Goal: Task Accomplishment & Management: Manage account settings

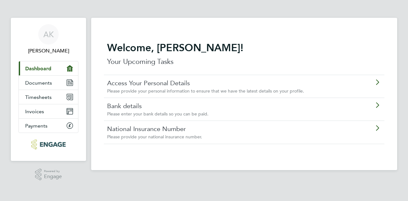
click at [190, 87] on div "Access Your Personal Details Please provide your personal information to ensure…" at bounding box center [227, 86] width 241 height 15
click at [126, 107] on link "Bank details" at bounding box center [226, 106] width 238 height 8
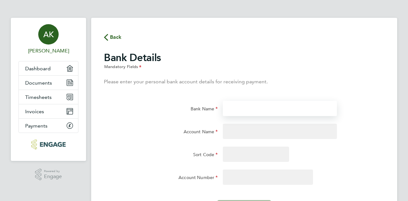
click at [273, 112] on input "Bank Name" at bounding box center [280, 108] width 114 height 15
type input "Natwest"
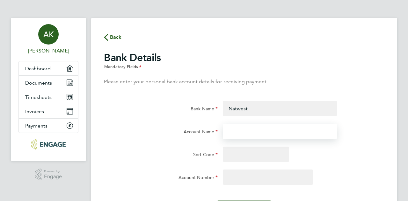
click at [265, 131] on input "Account Name" at bounding box center [280, 131] width 114 height 15
type input "10203540"
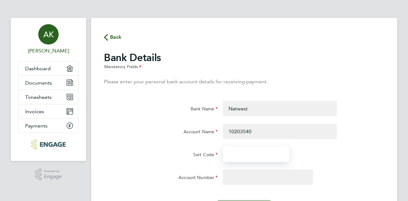
click at [255, 157] on input "Sort Code" at bounding box center [256, 154] width 66 height 15
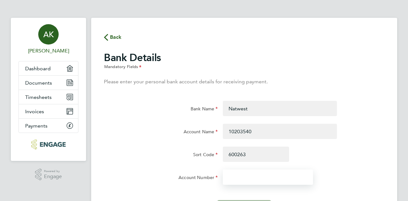
type input "60-02-63"
click at [252, 172] on input "Account Number" at bounding box center [268, 177] width 90 height 15
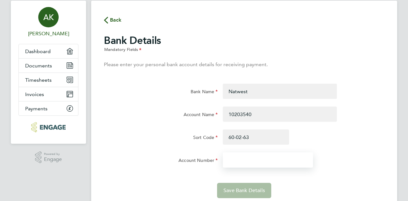
scroll to position [40, 0]
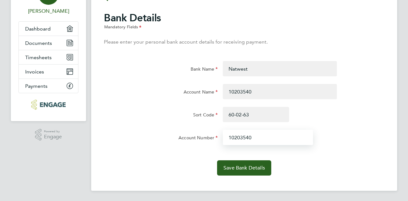
type input "10203540"
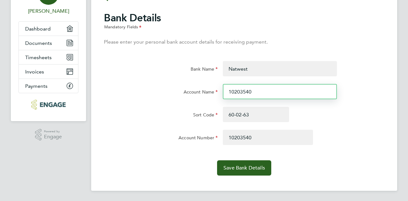
drag, startPoint x: 257, startPoint y: 91, endPoint x: 183, endPoint y: 98, distance: 74.2
click at [183, 98] on div "Account Name 10203540" at bounding box center [243, 95] width 285 height 23
type input "[PERSON_NAME]"
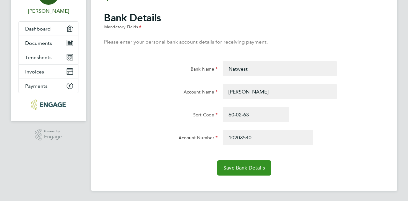
click at [240, 168] on span "Save Bank Details" at bounding box center [243, 168] width 41 height 6
click at [52, 42] on link "Documents" at bounding box center [48, 43] width 59 height 14
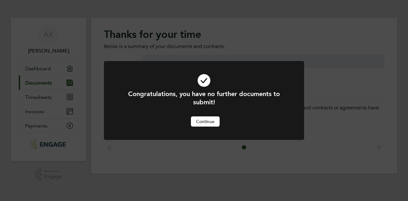
click at [206, 120] on button "Continue" at bounding box center [205, 122] width 29 height 10
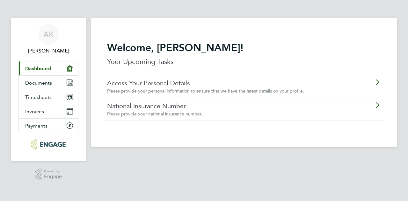
click at [169, 109] on link "National Insurance Number" at bounding box center [226, 106] width 238 height 8
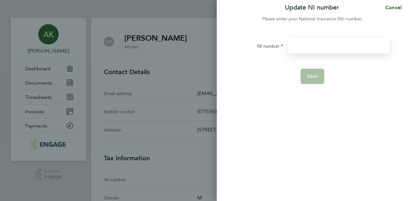
click at [303, 48] on input "NI number" at bounding box center [339, 45] width 102 height 15
type input "PG441580A"
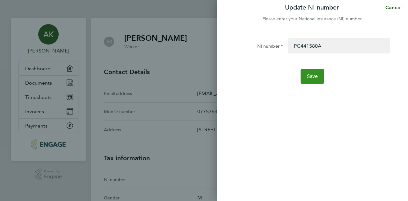
click at [310, 74] on span "Save" at bounding box center [312, 76] width 11 height 6
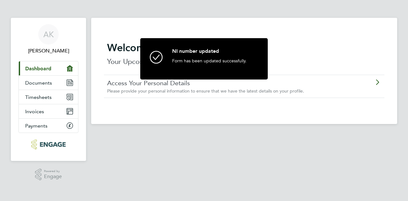
click at [148, 91] on span "Please provide your personal information to ensure that we have the latest deta…" at bounding box center [205, 91] width 197 height 6
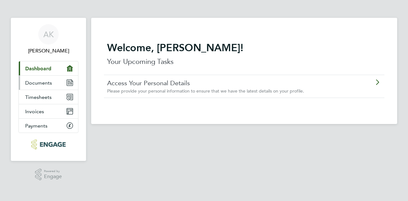
click at [64, 79] on link "Documents" at bounding box center [48, 83] width 59 height 14
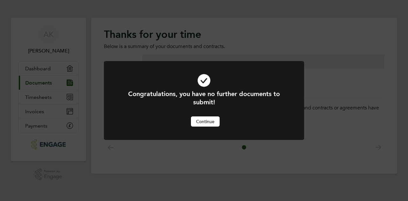
click at [201, 119] on button "Continue" at bounding box center [205, 122] width 29 height 10
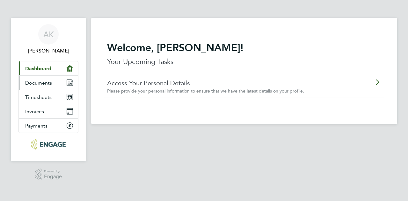
click at [44, 84] on span "Documents" at bounding box center [38, 83] width 27 height 6
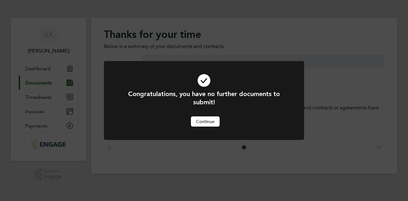
click at [200, 119] on button "Continue" at bounding box center [205, 122] width 29 height 10
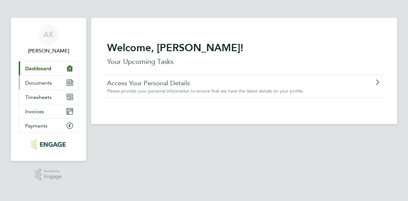
click at [32, 82] on span "Documents" at bounding box center [38, 83] width 27 height 6
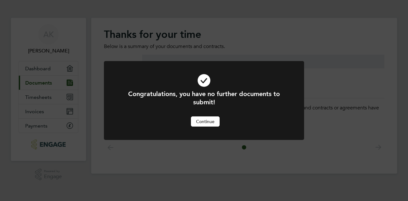
click at [199, 120] on button "Continue" at bounding box center [205, 122] width 29 height 10
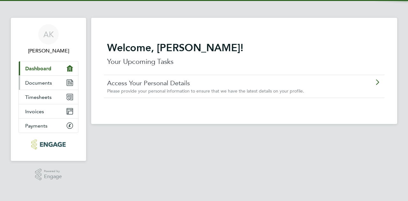
click at [30, 81] on span "Documents" at bounding box center [38, 83] width 27 height 6
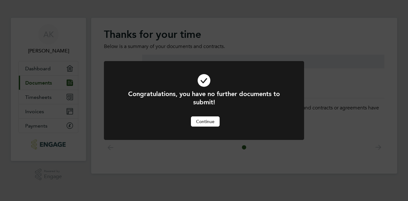
click at [194, 117] on button "Continue" at bounding box center [205, 122] width 29 height 10
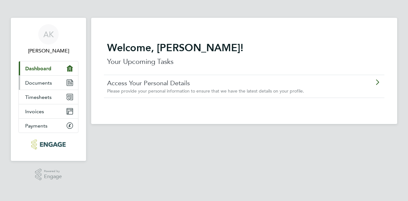
click at [38, 83] on span "Documents" at bounding box center [38, 83] width 27 height 6
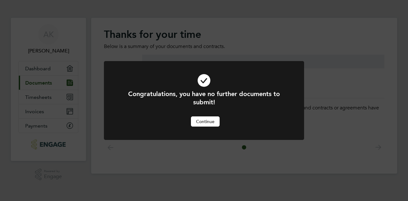
click at [198, 122] on button "Continue" at bounding box center [205, 122] width 29 height 10
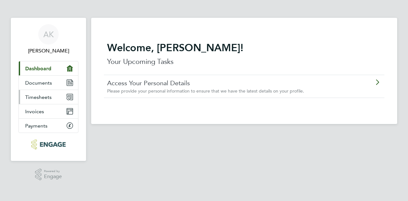
click at [46, 93] on link "Timesheets" at bounding box center [48, 97] width 59 height 14
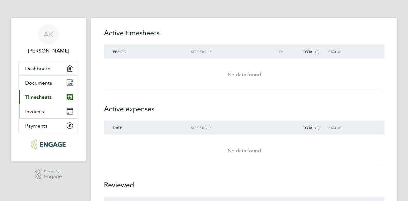
click at [37, 114] on span "Invoices" at bounding box center [34, 112] width 19 height 6
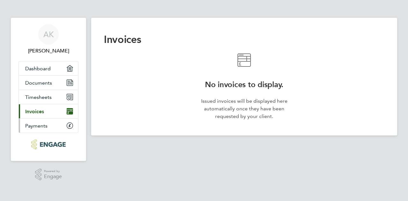
click at [47, 123] on link "Payments" at bounding box center [48, 126] width 59 height 14
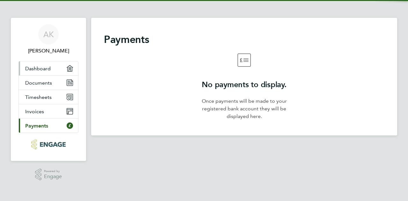
click at [39, 67] on span "Dashboard" at bounding box center [37, 69] width 25 height 6
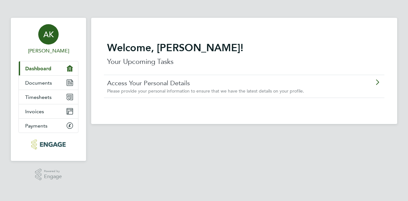
click at [54, 29] on div "AK" at bounding box center [48, 34] width 20 height 20
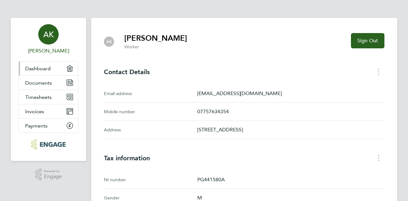
click at [48, 72] on link "Dashboard" at bounding box center [48, 68] width 59 height 14
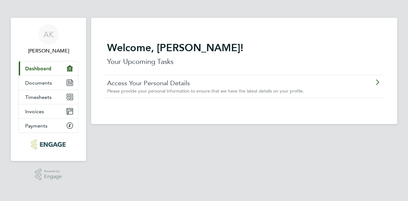
click at [152, 158] on main "Welcome, [PERSON_NAME]! Your Upcoming Tasks Access Your Personal Details Please…" at bounding box center [244, 94] width 306 height 189
